Goal: Check status: Check status

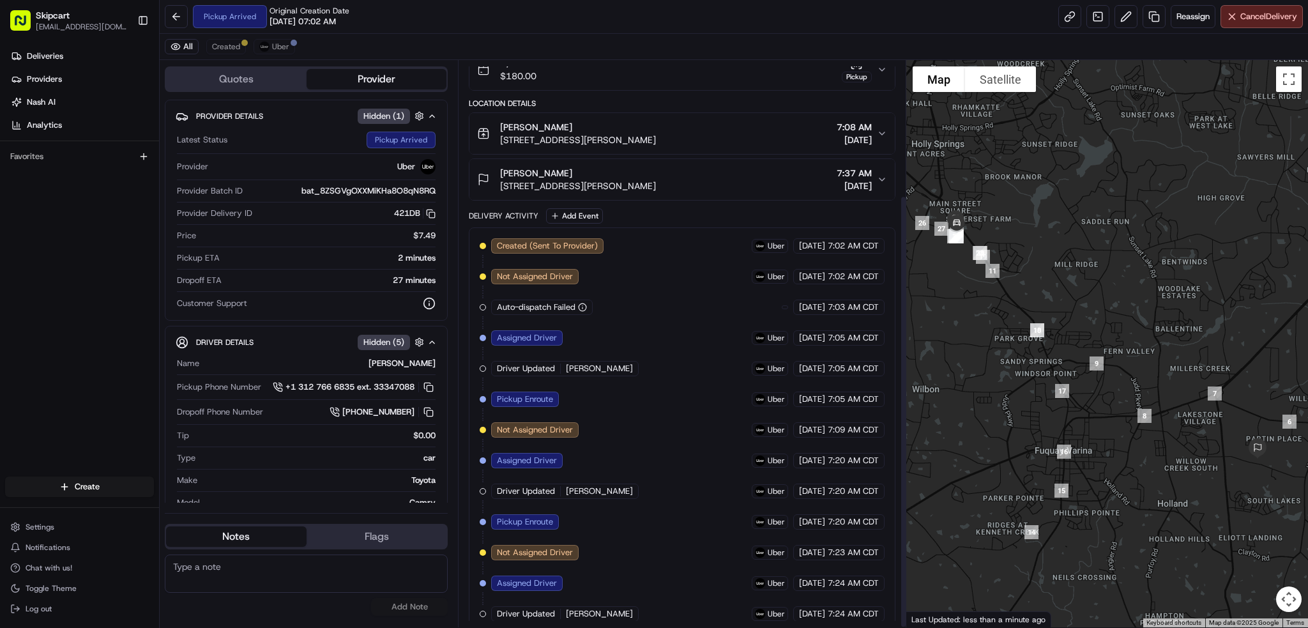
scroll to position [177, 0]
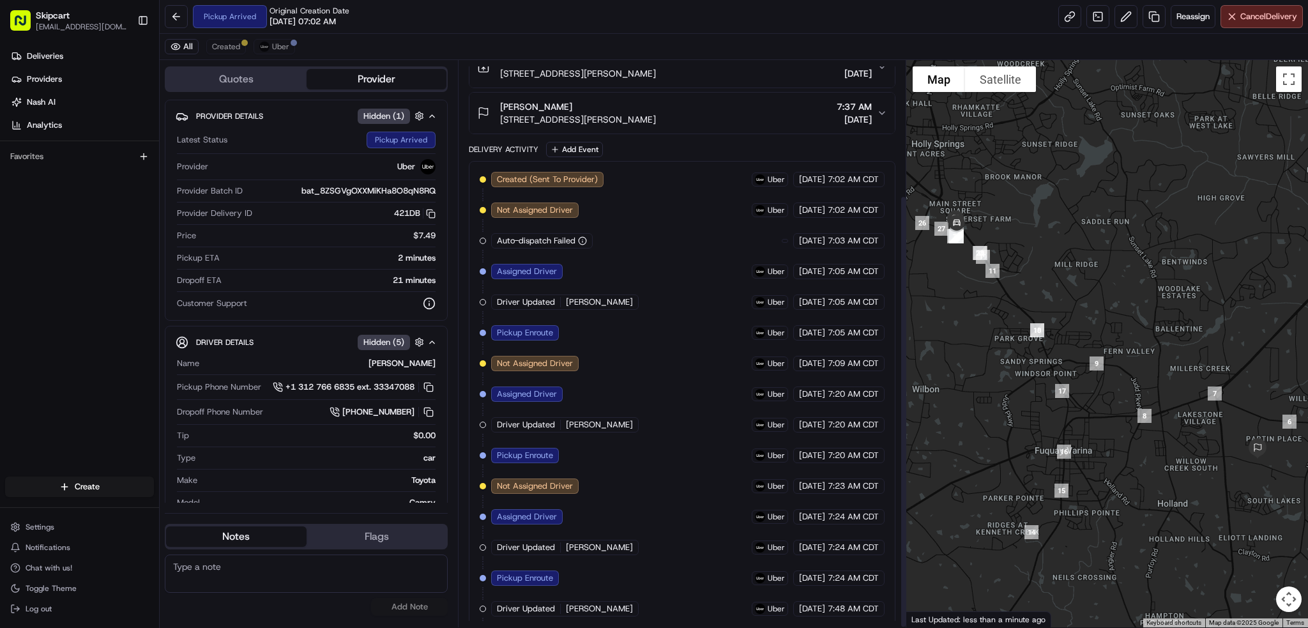
scroll to position [177, 0]
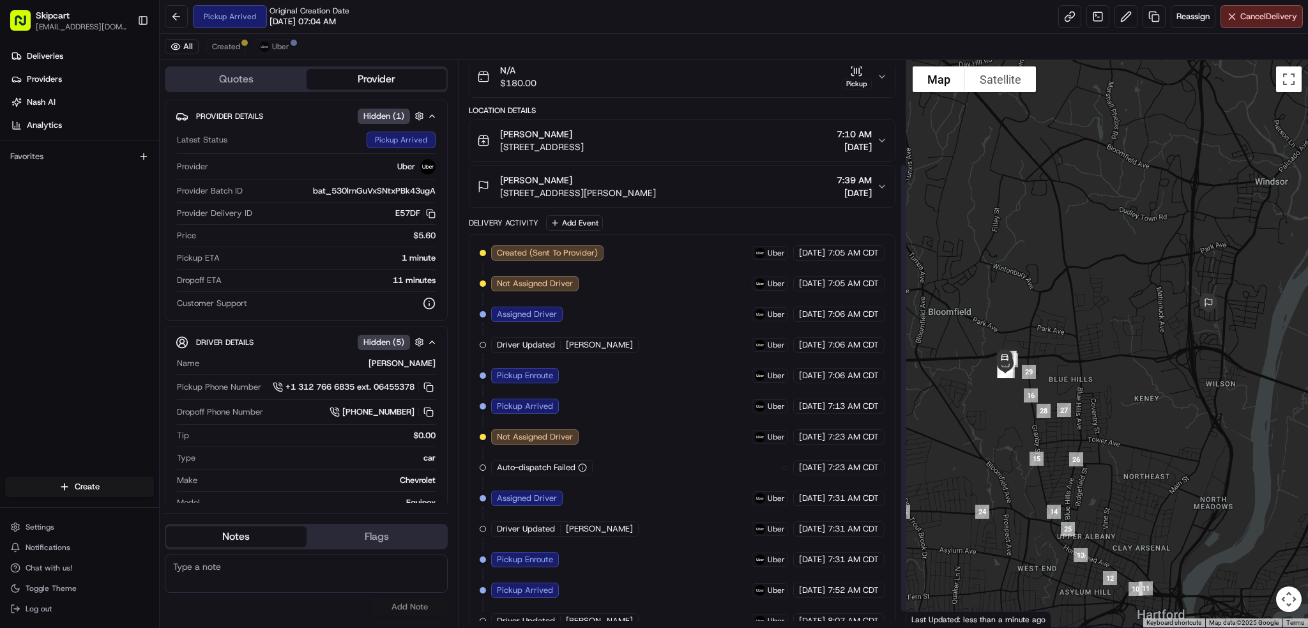
scroll to position [149, 0]
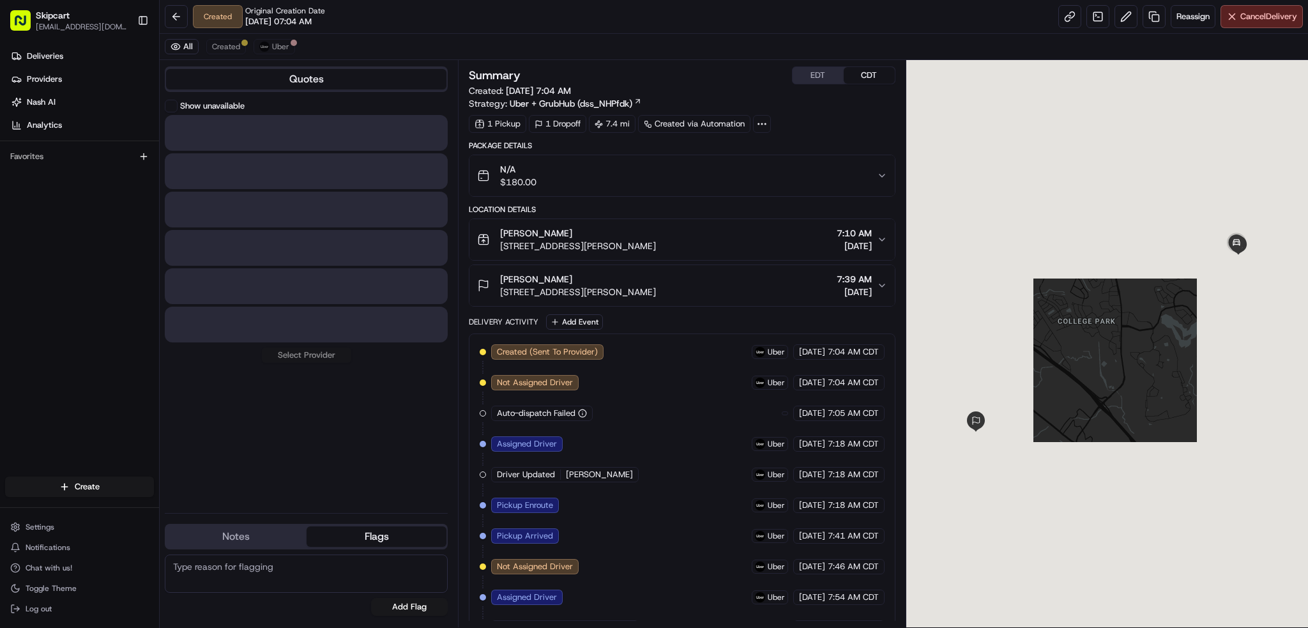
scroll to position [64, 0]
